Goal: Communication & Community: Answer question/provide support

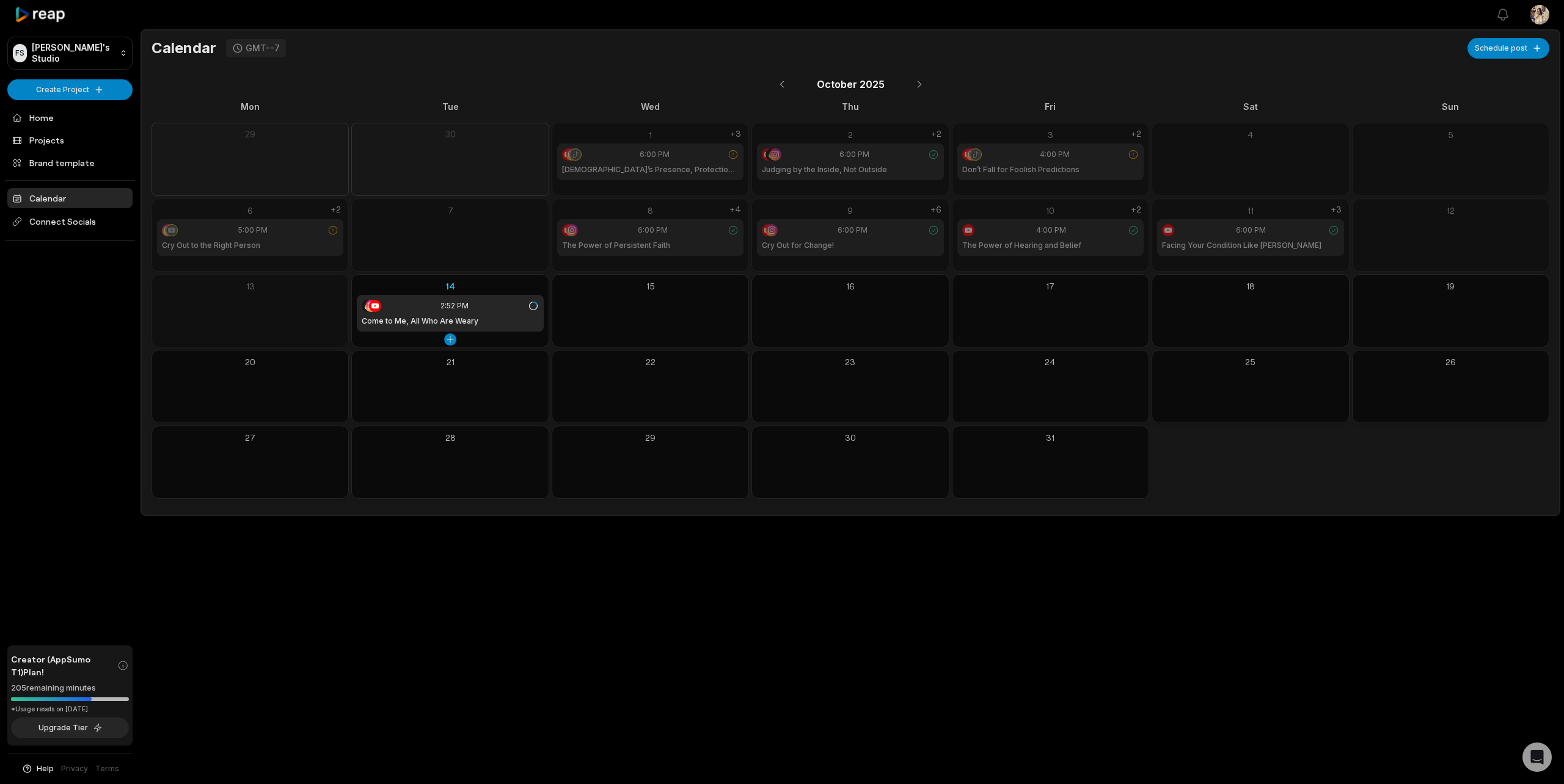
click at [448, 283] on div "14" at bounding box center [450, 286] width 187 height 13
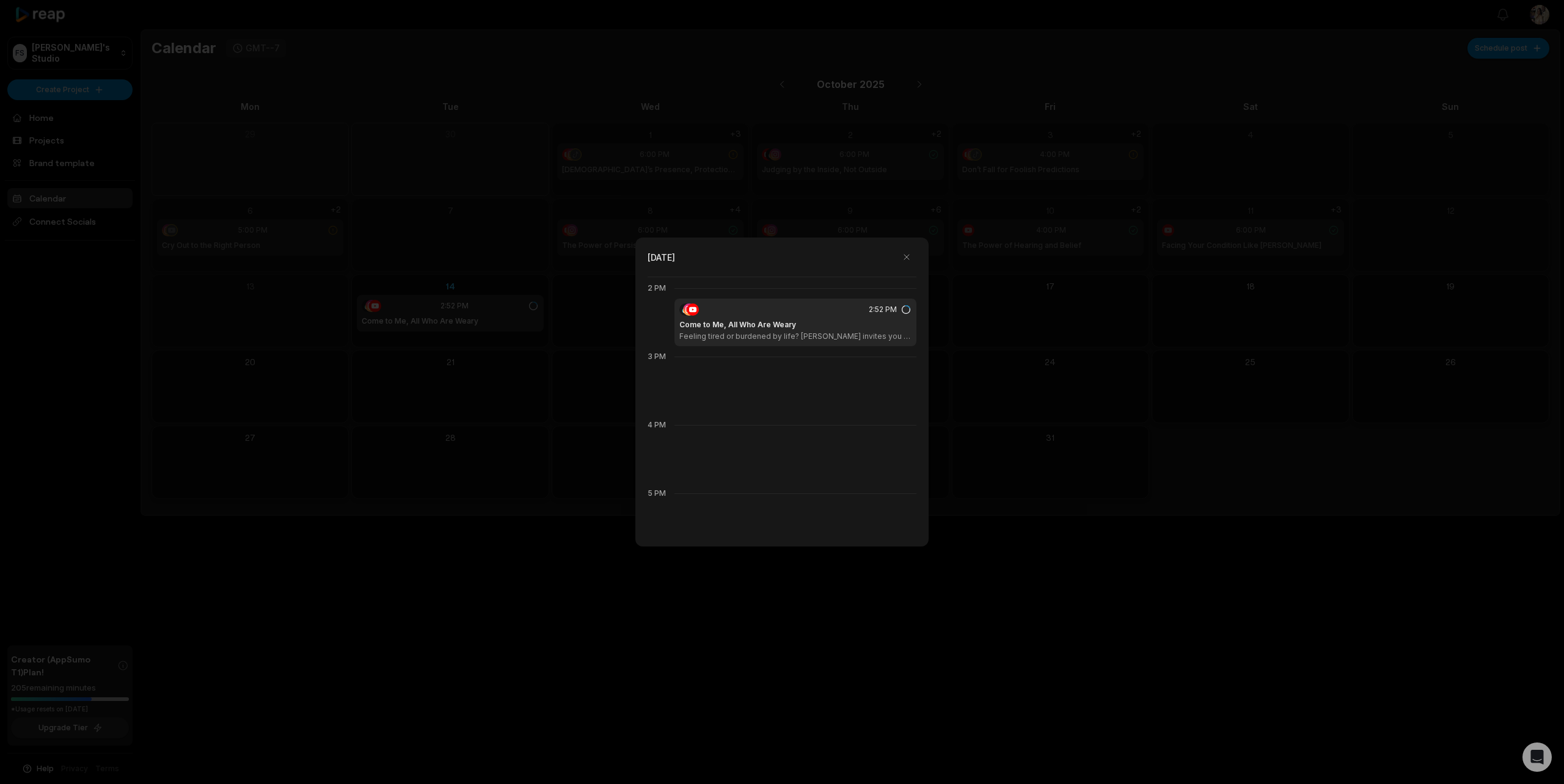
scroll to position [957, 0]
click at [764, 334] on p "Feeling tired or burdened by life? [PERSON_NAME] invites you to come to Him for…" at bounding box center [795, 336] width 232 height 10
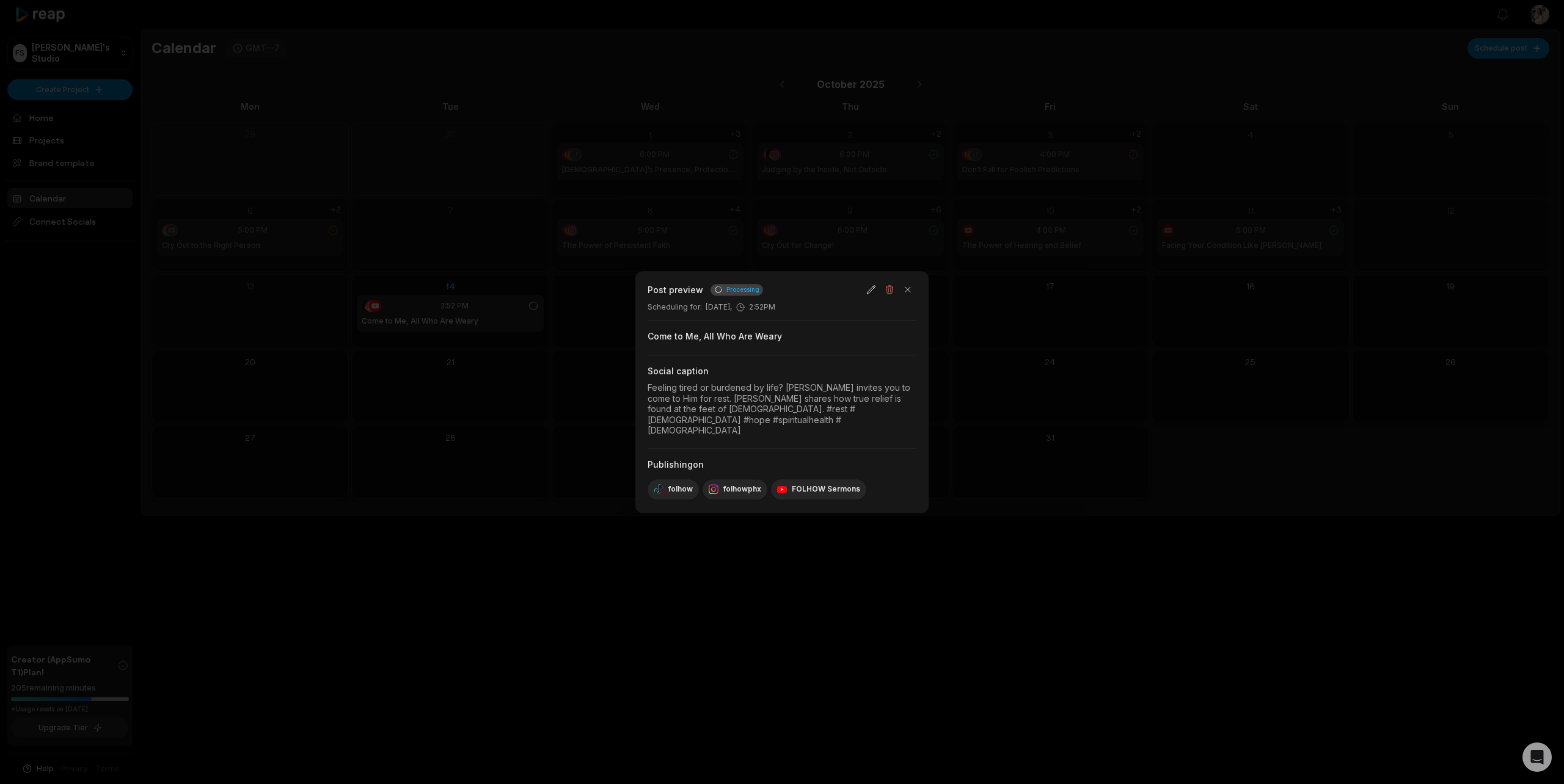
click at [561, 414] on div at bounding box center [782, 392] width 1564 height 784
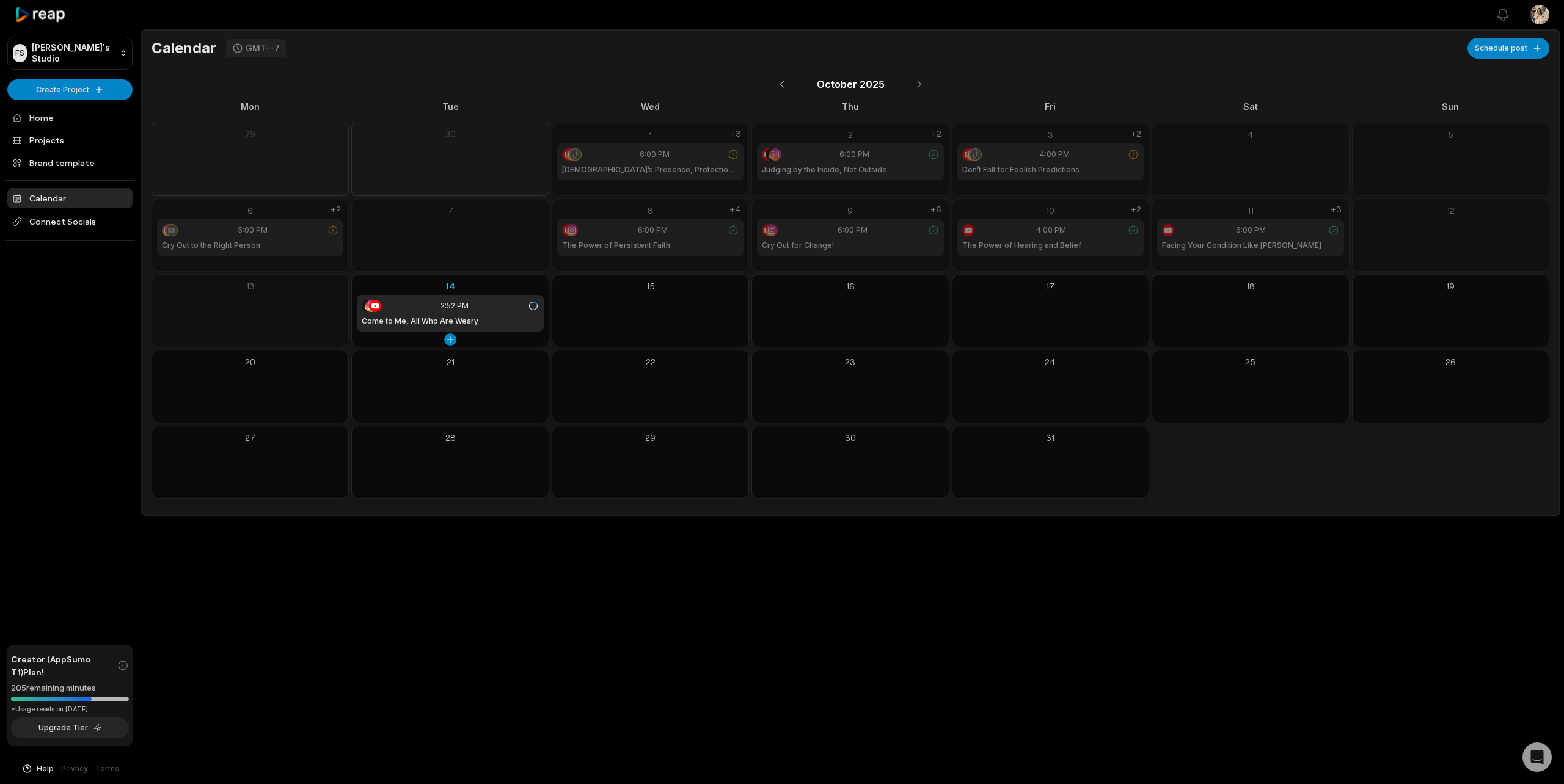
click at [471, 323] on h1 "Come to Me, All Who Are Weary" at bounding box center [420, 321] width 117 height 11
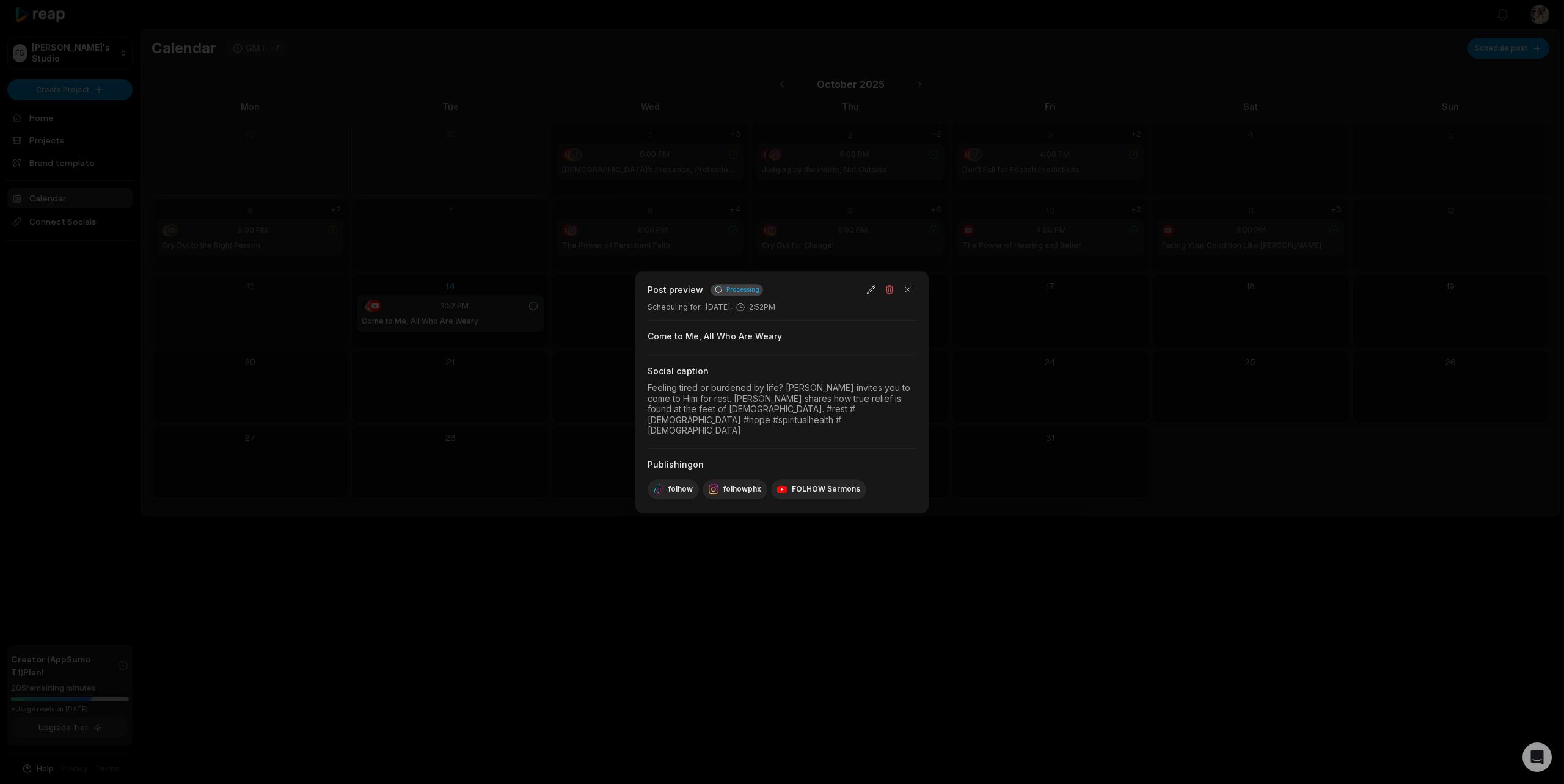
click at [570, 535] on div at bounding box center [782, 392] width 1564 height 784
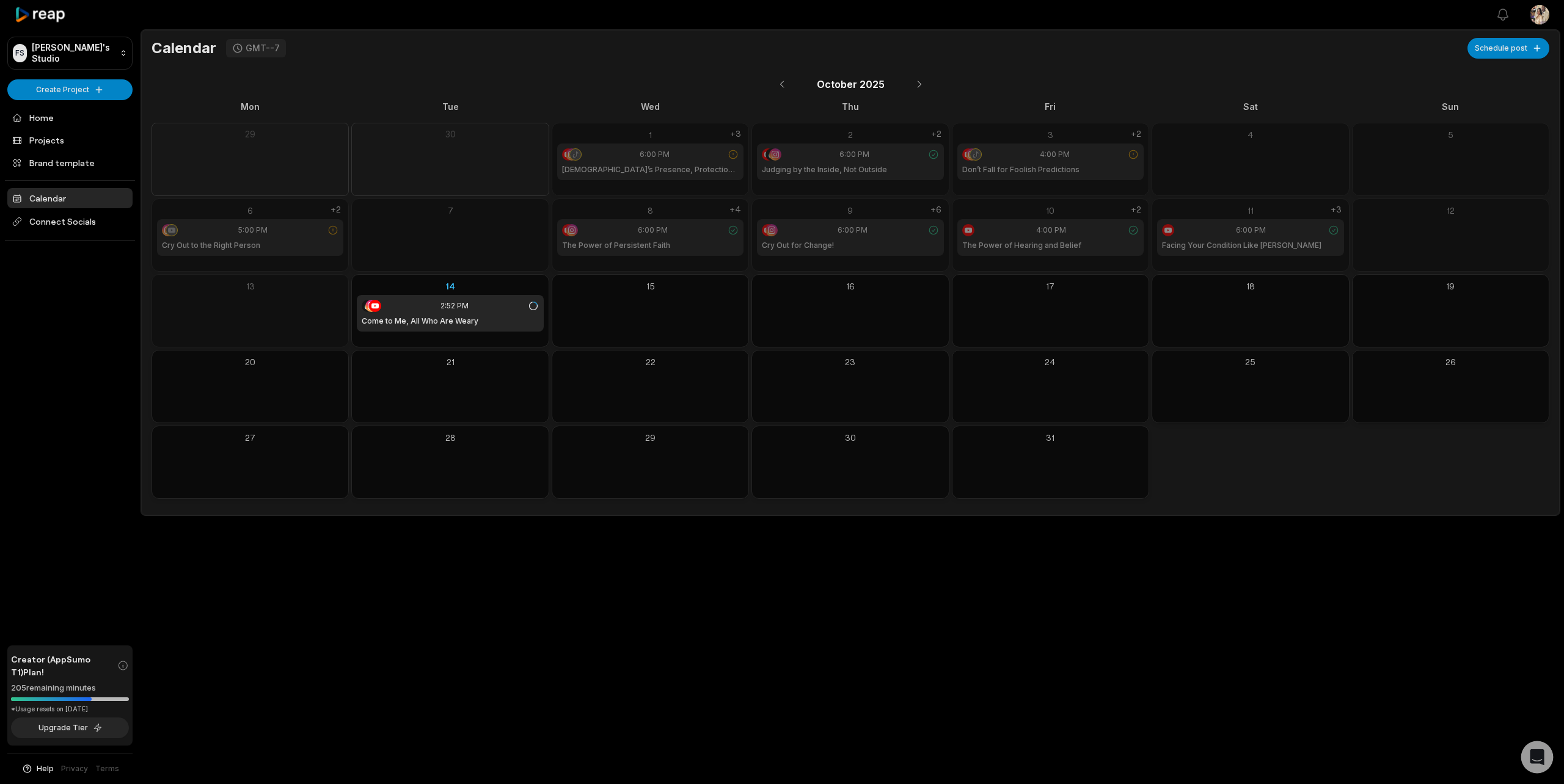
click at [1535, 759] on icon "Open Intercom Messenger" at bounding box center [1537, 757] width 14 height 16
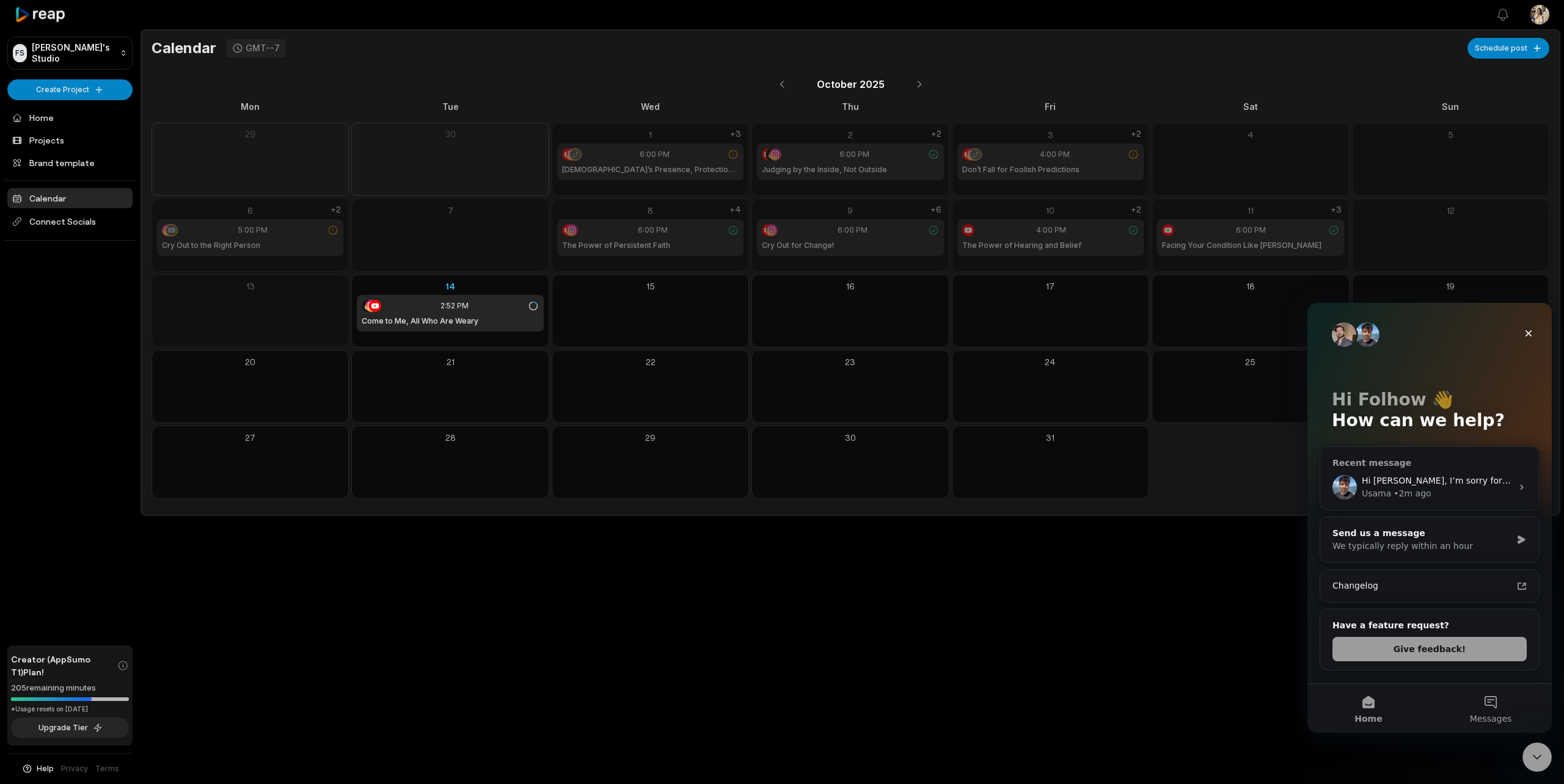
click at [1387, 501] on div "Hi Folhow, I’m sorry for the inconvenience and for the confusion in my previous…" at bounding box center [1430, 487] width 219 height 45
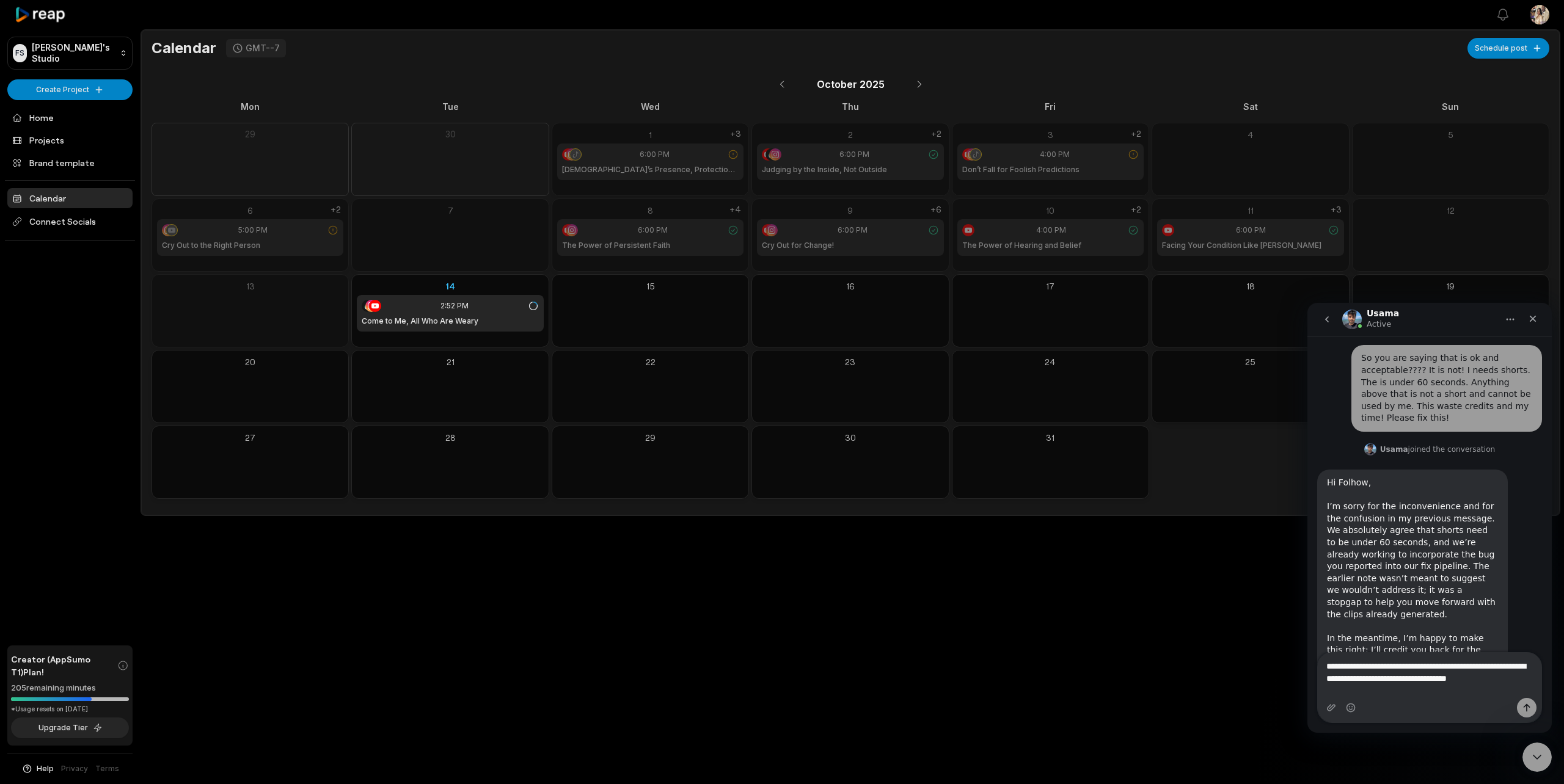
scroll to position [2250, 0]
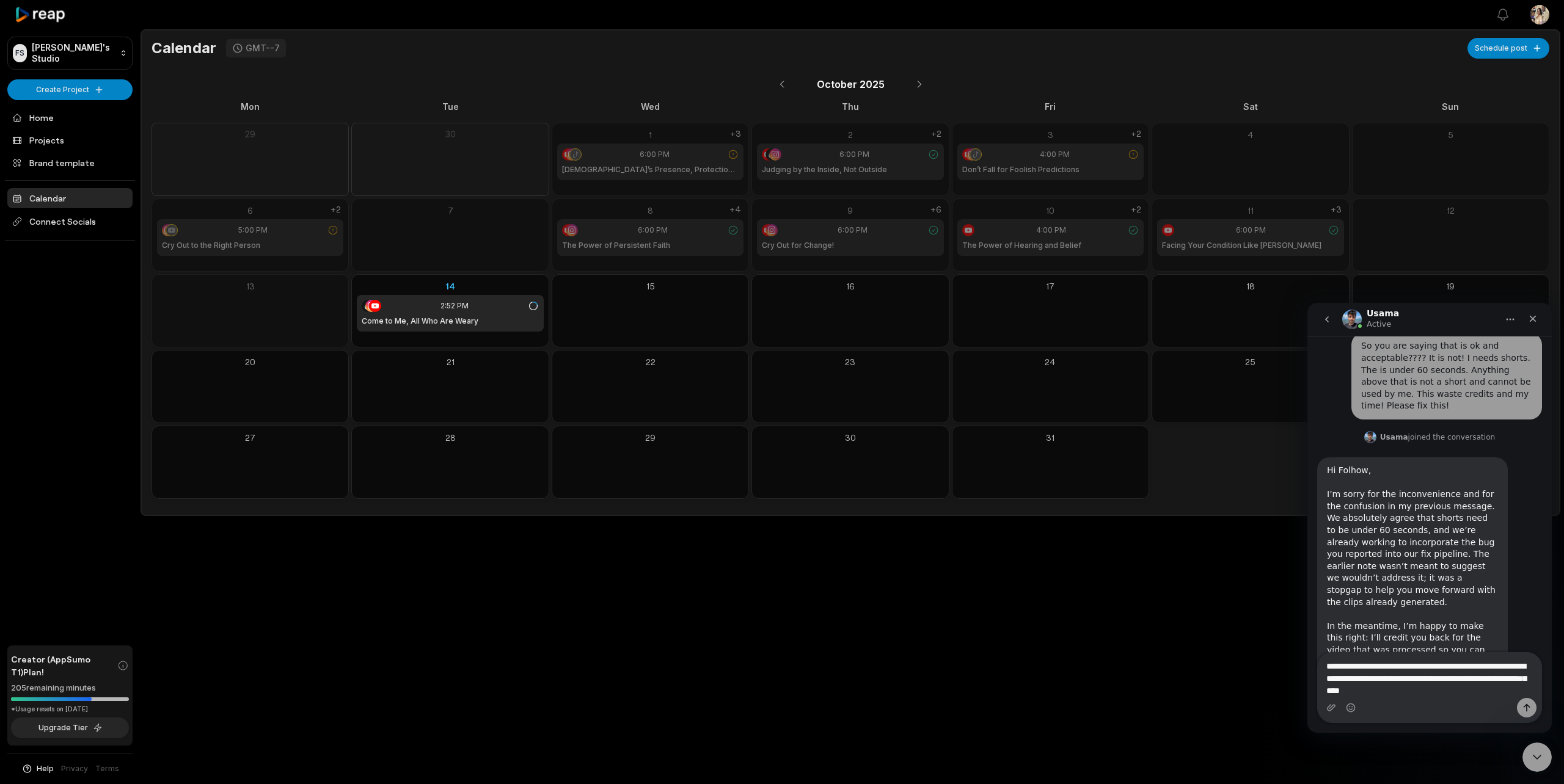
type textarea "**********"
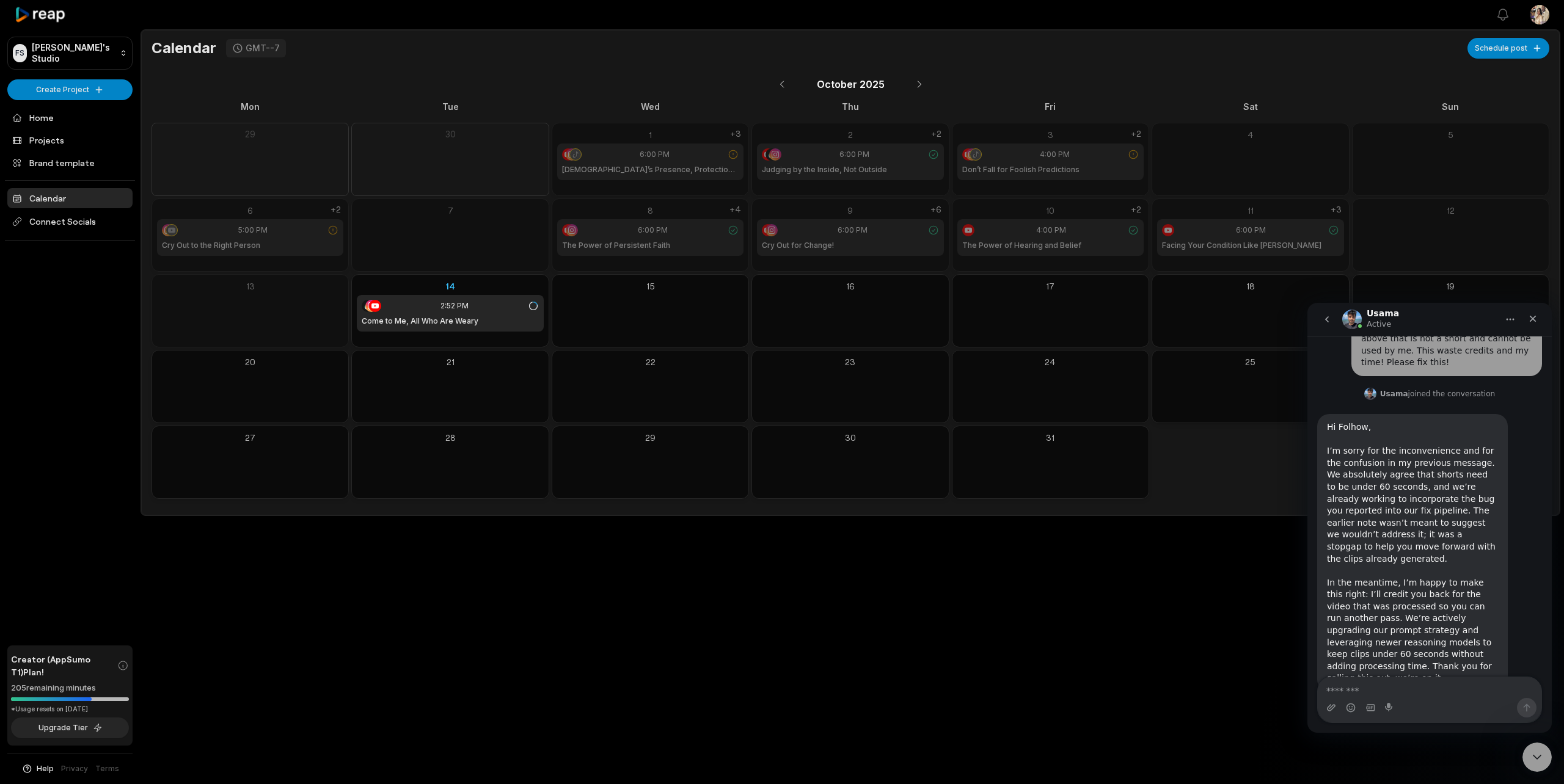
scroll to position [2298, 0]
click at [587, 669] on div "Open sidebar View notifications Open user menu Calendar GMT--7 Schedule post Oc…" at bounding box center [782, 392] width 1564 height 784
